Goal: Information Seeking & Learning: Compare options

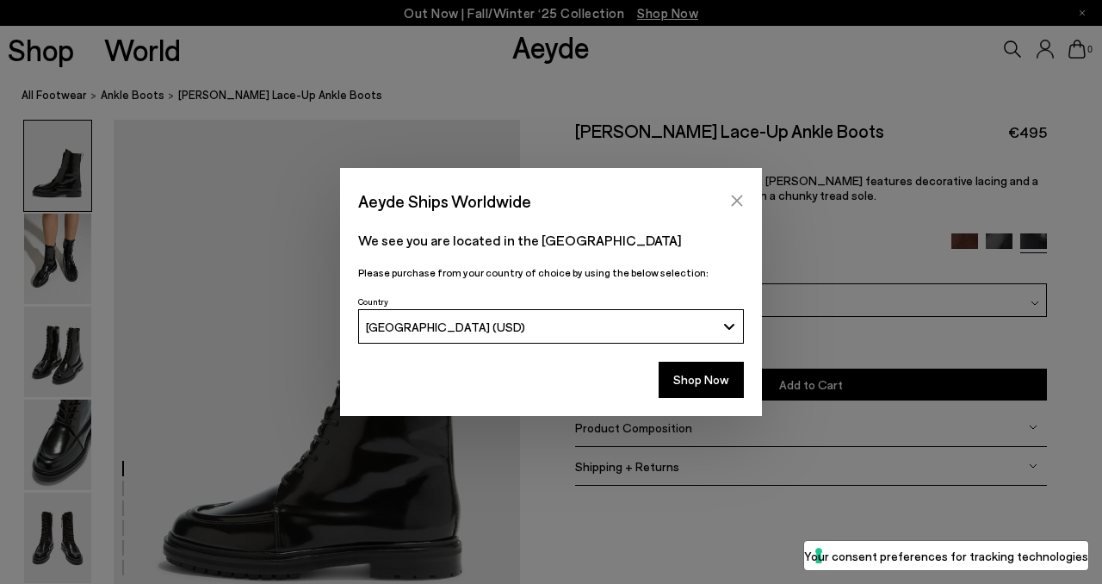
click at [735, 199] on icon "Close" at bounding box center [737, 200] width 11 height 11
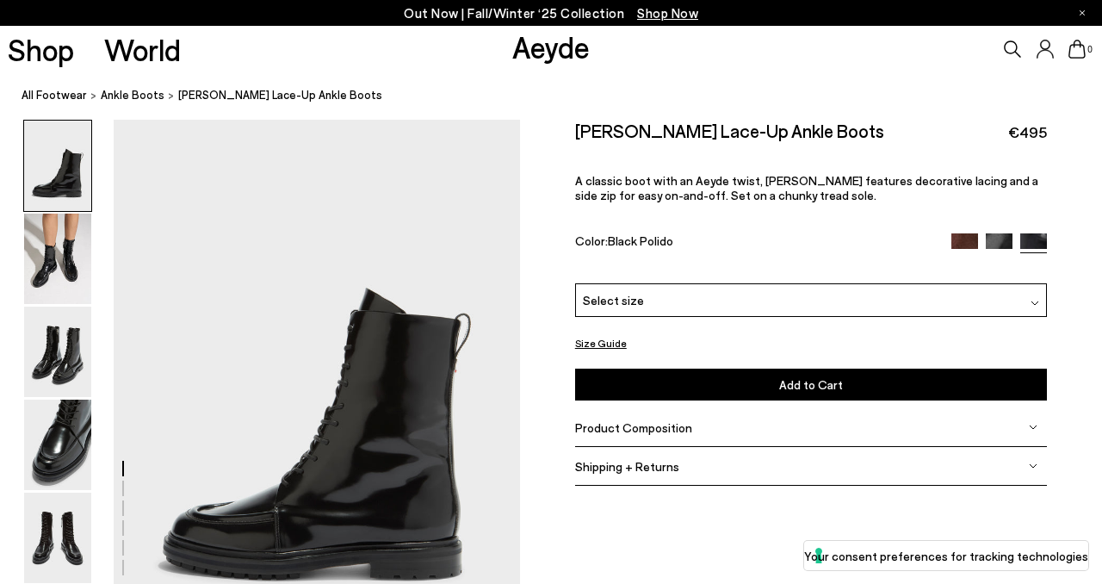
scroll to position [46, 0]
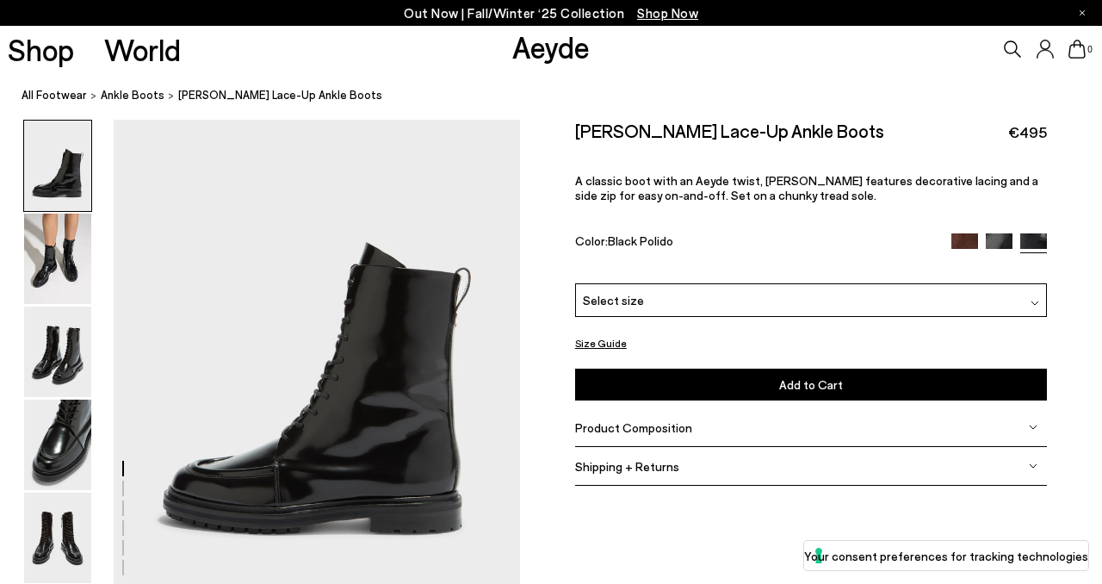
click at [951, 237] on img at bounding box center [964, 246] width 27 height 27
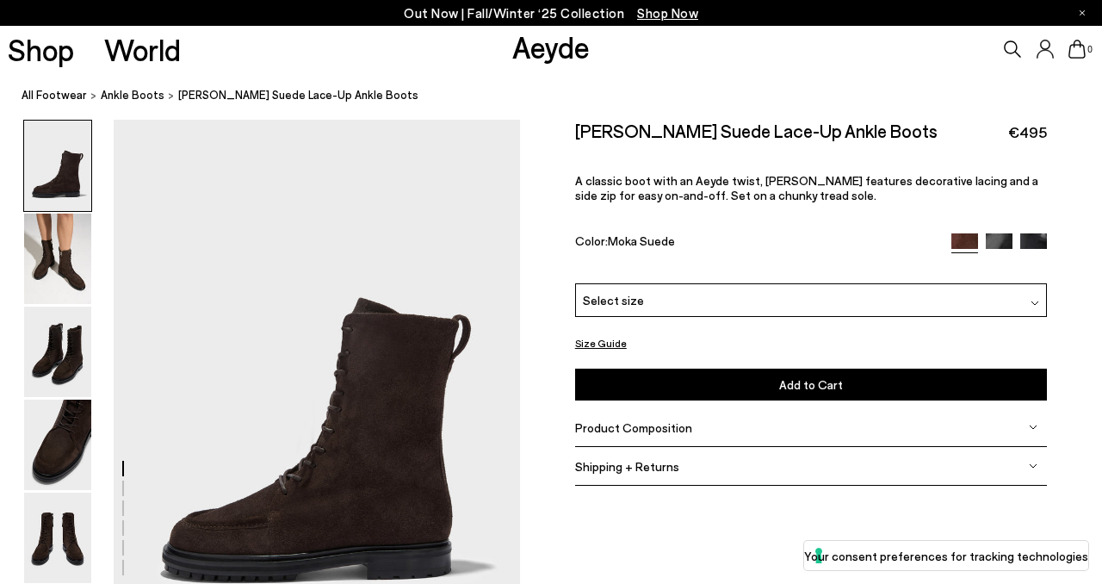
click at [1003, 235] on img at bounding box center [999, 246] width 27 height 27
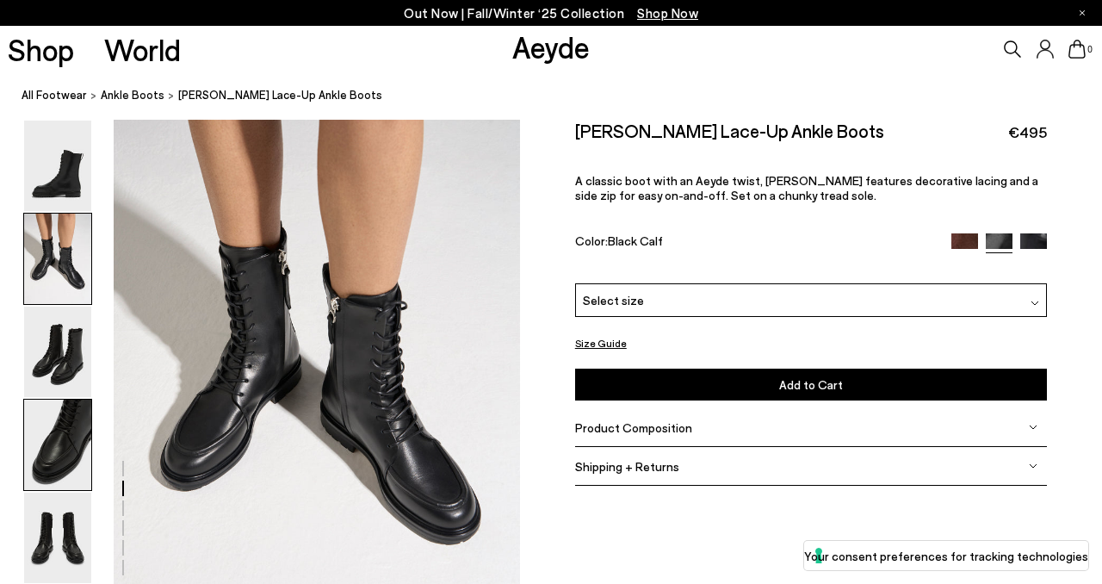
scroll to position [592, 0]
